Goal: Information Seeking & Learning: Learn about a topic

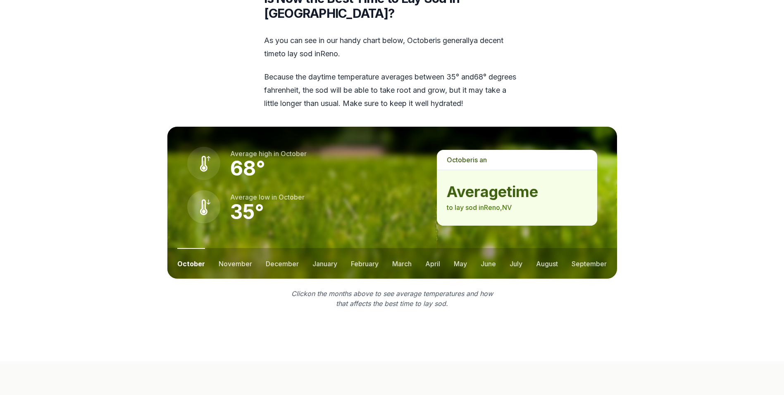
scroll to position [1075, 0]
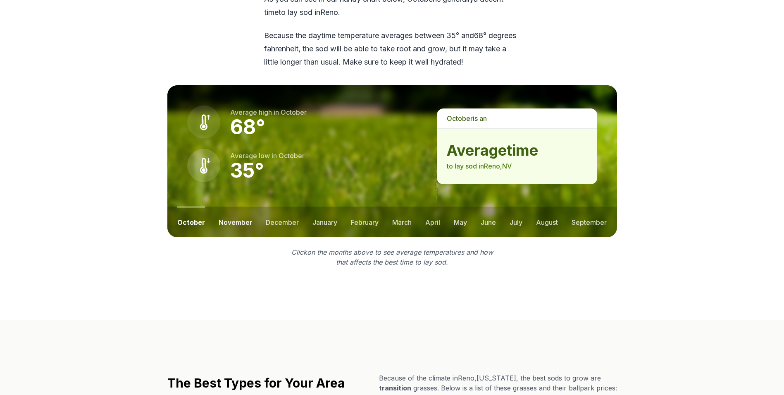
click at [228, 206] on button "november" at bounding box center [235, 221] width 33 height 31
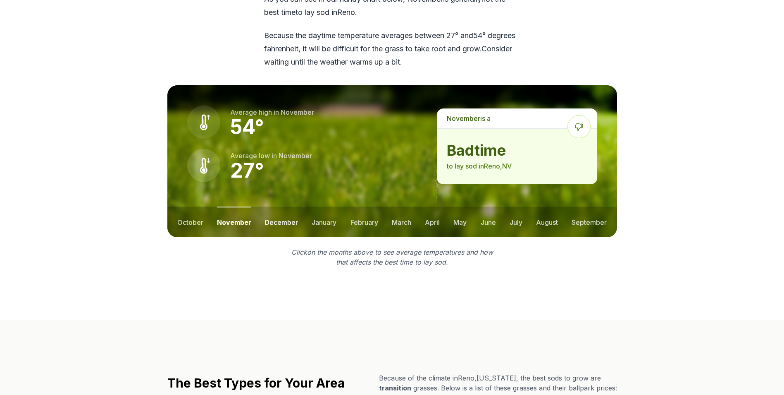
click at [292, 206] on button "december" at bounding box center [281, 221] width 33 height 31
drag, startPoint x: 318, startPoint y: 194, endPoint x: 327, endPoint y: 193, distance: 9.1
click at [318, 206] on button "january" at bounding box center [324, 221] width 25 height 31
click at [352, 206] on button "february" at bounding box center [366, 221] width 28 height 31
click at [414, 206] on ul "october november december january february march april may june july august sep…" at bounding box center [392, 221] width 450 height 31
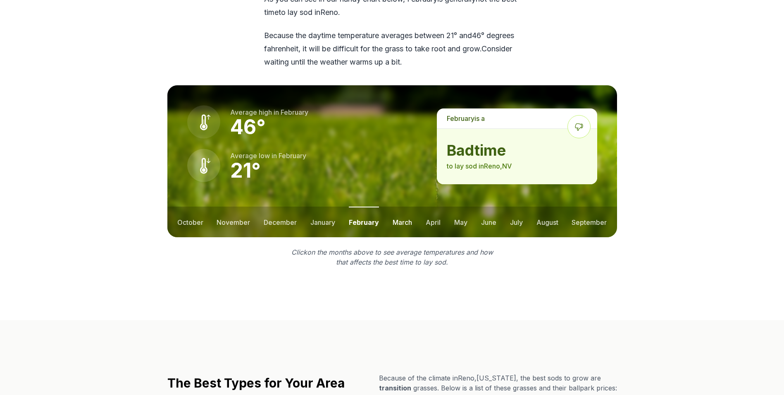
click at [406, 206] on button "march" at bounding box center [402, 221] width 19 height 31
click at [447, 206] on ul "october november december january february march april may june july august sep…" at bounding box center [392, 221] width 450 height 31
click at [432, 206] on button "april" at bounding box center [433, 221] width 15 height 31
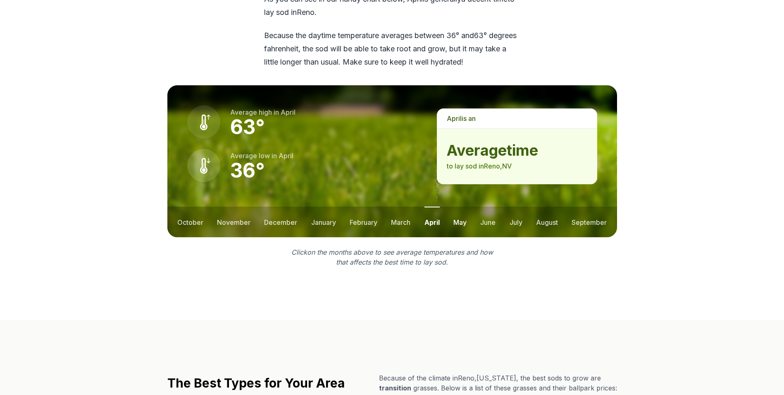
click at [459, 206] on button "may" at bounding box center [460, 221] width 13 height 31
click at [493, 206] on button "june" at bounding box center [488, 221] width 15 height 31
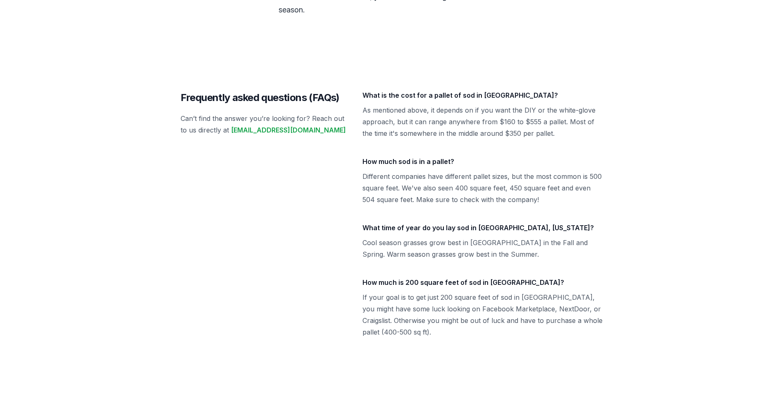
scroll to position [3350, 0]
